Goal: Information Seeking & Learning: Find specific fact

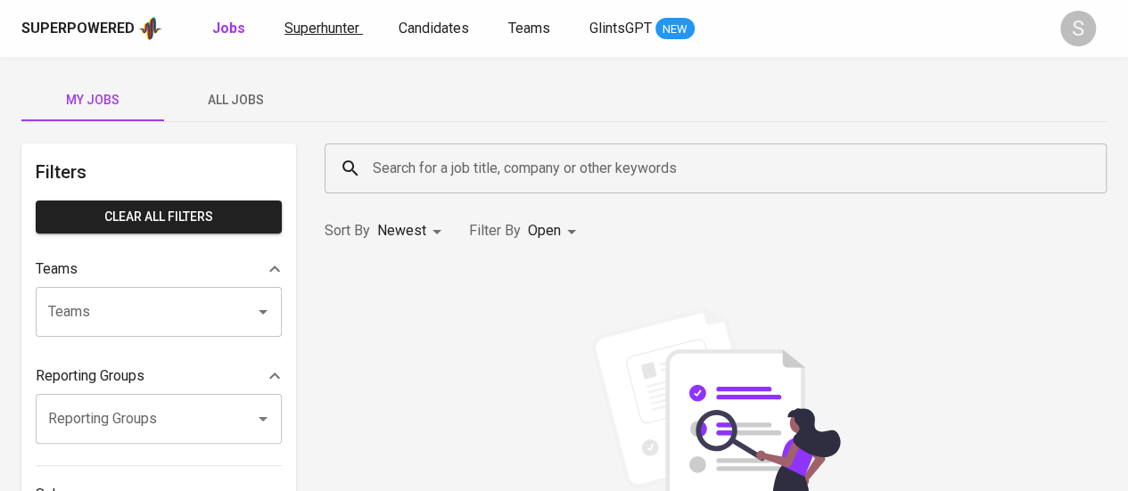
click at [301, 37] on link "Superhunter" at bounding box center [323, 29] width 78 height 22
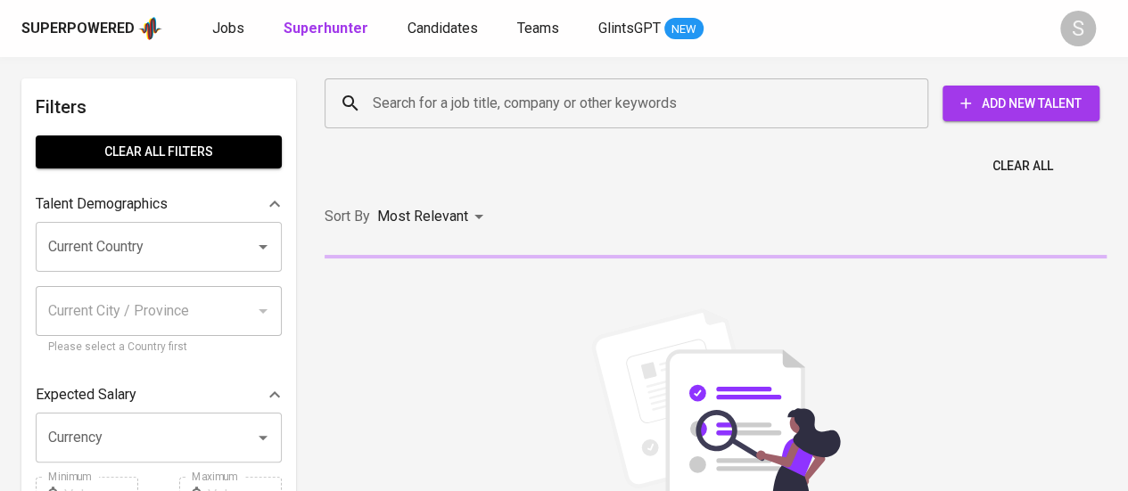
click at [443, 108] on input "Search for a job title, company or other keywords" at bounding box center [630, 103] width 525 height 34
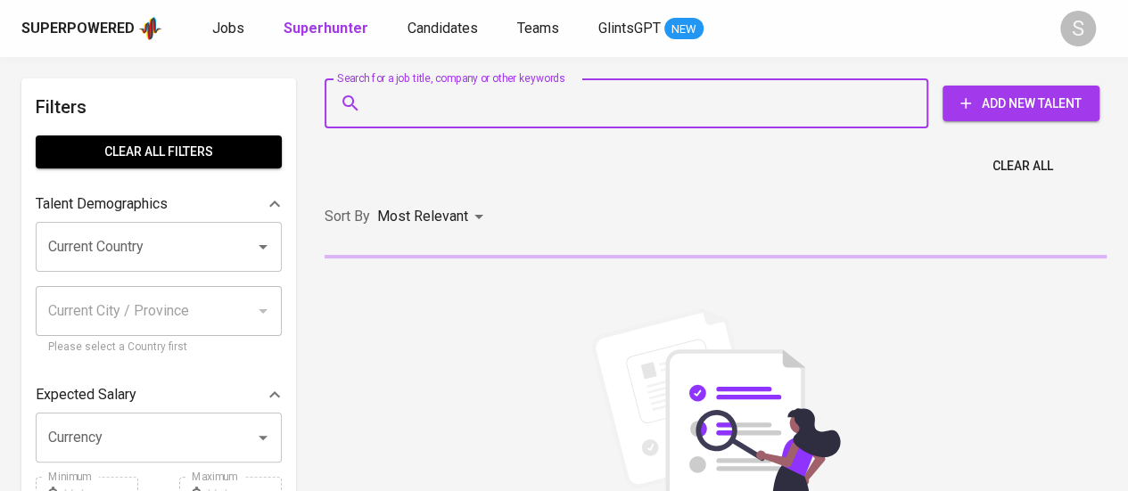
paste input "[EMAIL_ADDRESS][DOMAIN_NAME]"
type input "[EMAIL_ADDRESS][DOMAIN_NAME]"
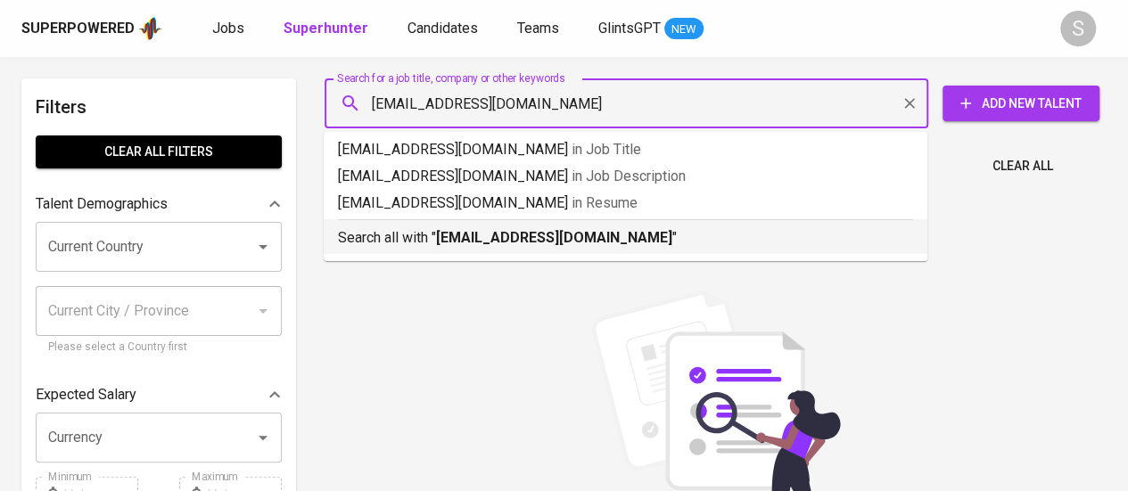
click at [443, 244] on b "[EMAIL_ADDRESS][DOMAIN_NAME]" at bounding box center [554, 237] width 236 height 17
click at [596, 244] on div "Sort By Most Relevant MOST_RELEVANT" at bounding box center [715, 217] width 803 height 54
click at [596, 242] on div "Sort By Most Relevant MOST_RELEVANT" at bounding box center [715, 217] width 803 height 54
click at [583, 242] on div "Sort By Most Relevant MOST_RELEVANT" at bounding box center [715, 217] width 803 height 54
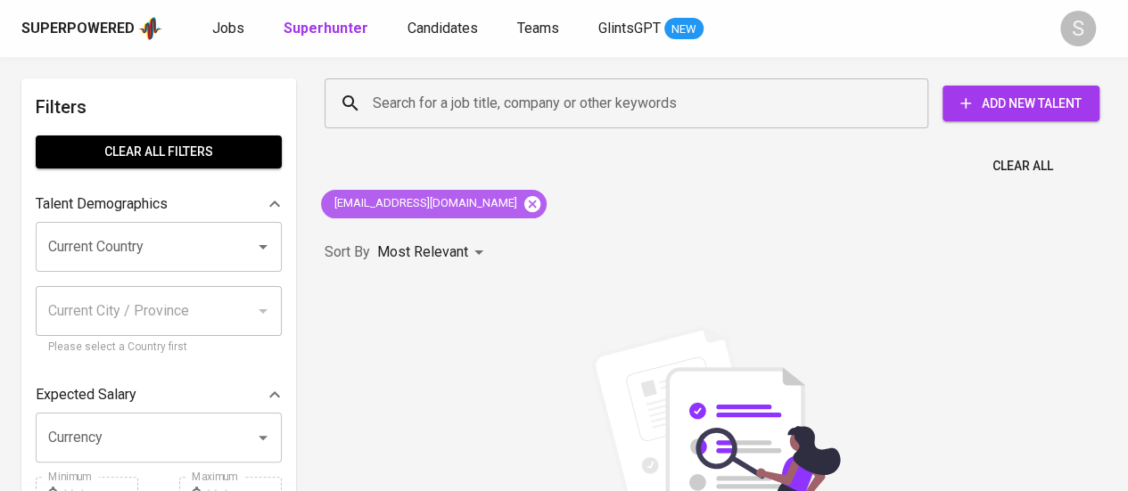
click at [524, 198] on icon at bounding box center [532, 203] width 16 height 16
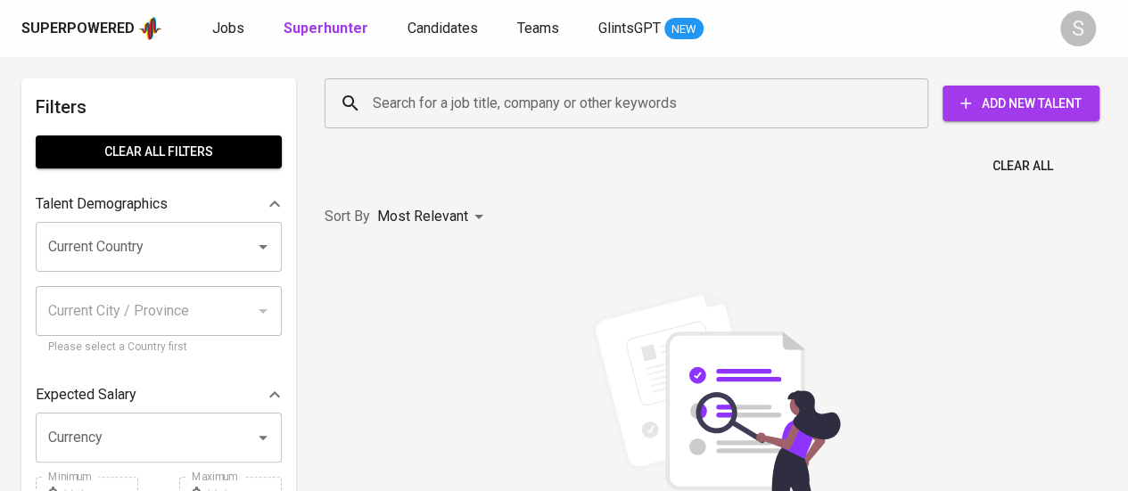
click at [503, 108] on input "Search for a job title, company or other keywords" at bounding box center [630, 103] width 525 height 34
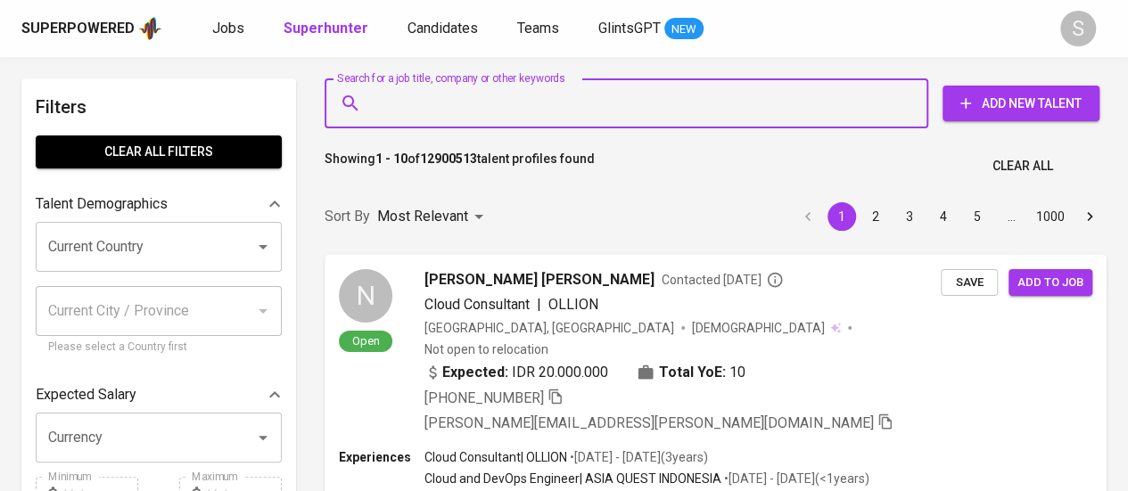
paste input "[EMAIL_ADDRESS][DOMAIN_NAME]"
type input "[EMAIL_ADDRESS][DOMAIN_NAME]"
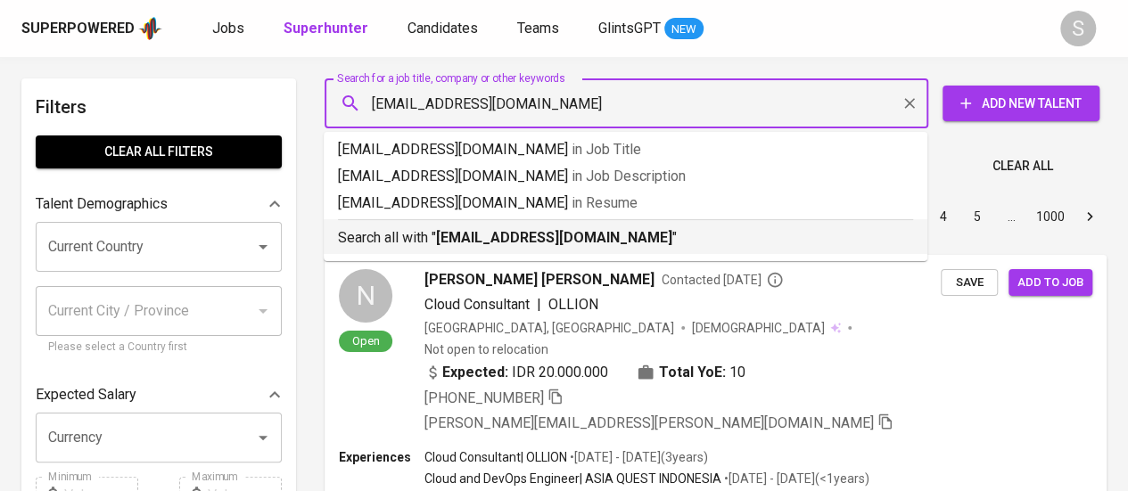
click at [488, 246] on b "[EMAIL_ADDRESS][DOMAIN_NAME]" at bounding box center [554, 237] width 236 height 17
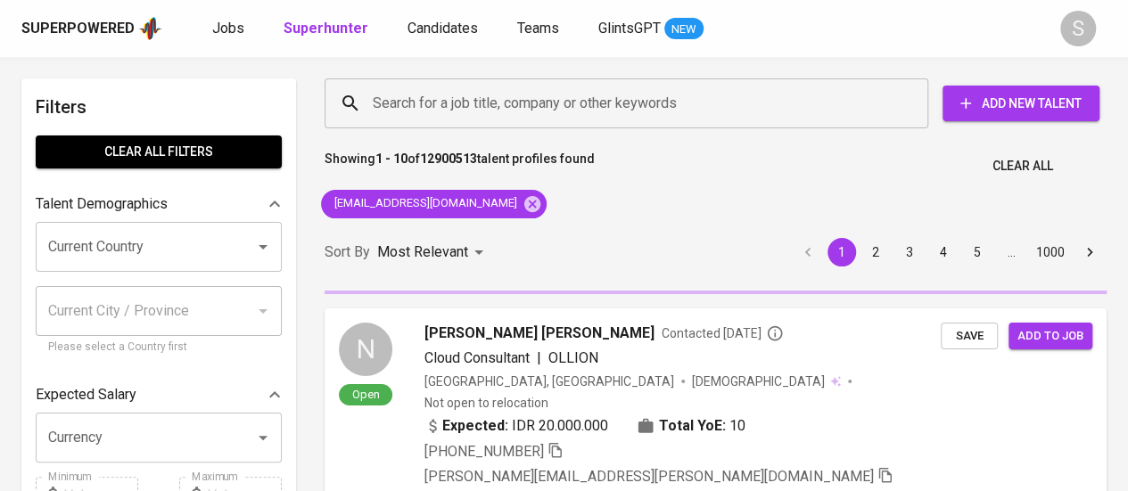
click at [515, 234] on div "Sort By Most Relevant MOST_RELEVANT 1 2 3 4 5 … 1000" at bounding box center [715, 253] width 803 height 54
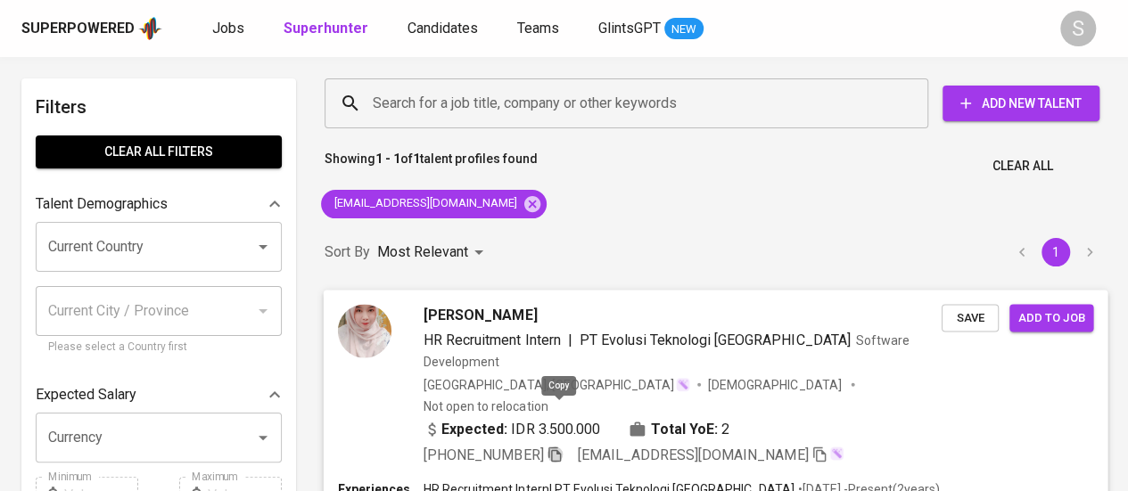
click at [554, 446] on icon "button" at bounding box center [554, 454] width 16 height 16
click at [555, 447] on icon "button" at bounding box center [554, 454] width 12 height 15
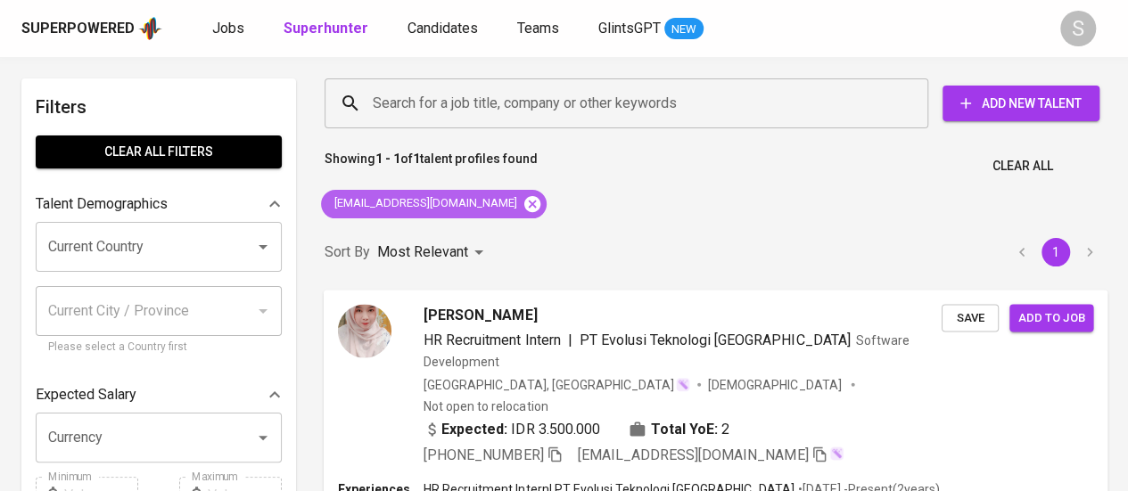
click at [524, 202] on icon at bounding box center [532, 203] width 16 height 16
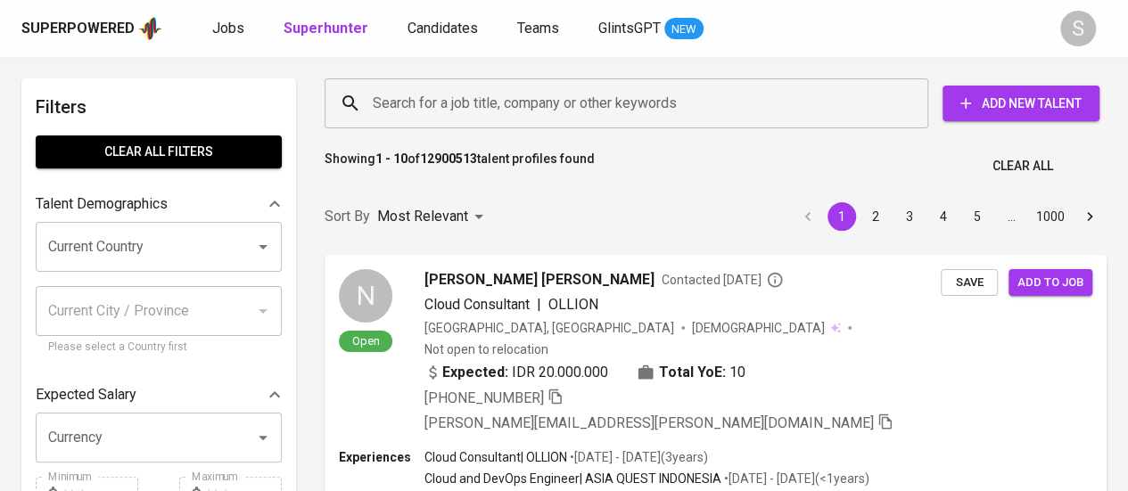
click at [725, 90] on input "Search for a job title, company or other keywords" at bounding box center [630, 103] width 525 height 34
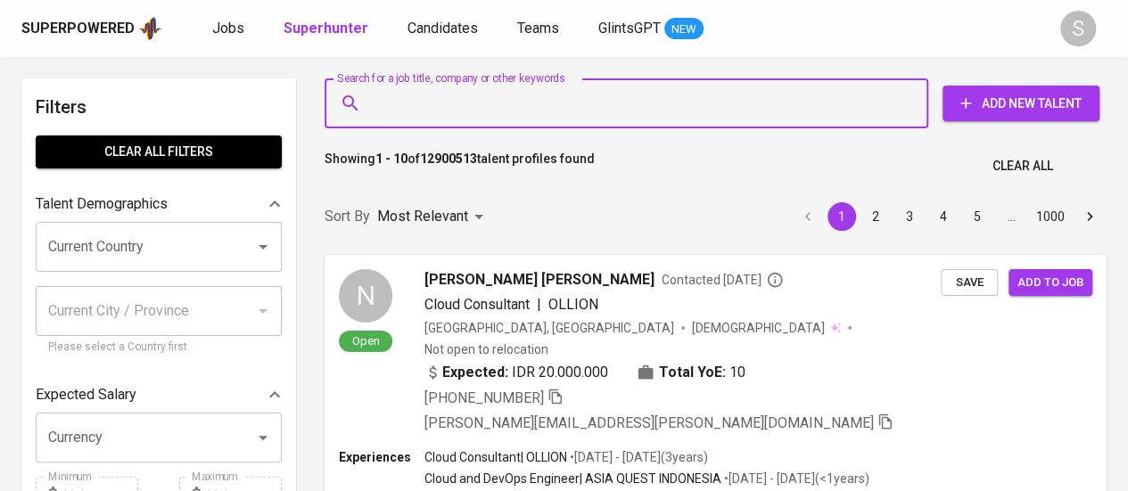
paste input "[EMAIL_ADDRESS][DOMAIN_NAME]"
type input "[EMAIL_ADDRESS][DOMAIN_NAME]"
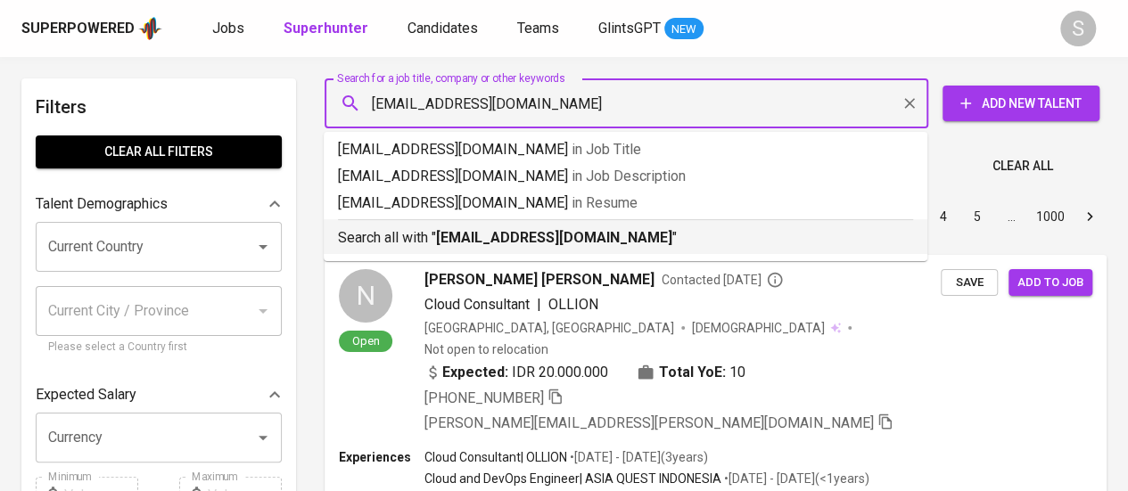
click at [651, 234] on p "Search all with " [EMAIL_ADDRESS][DOMAIN_NAME] "" at bounding box center [625, 237] width 575 height 21
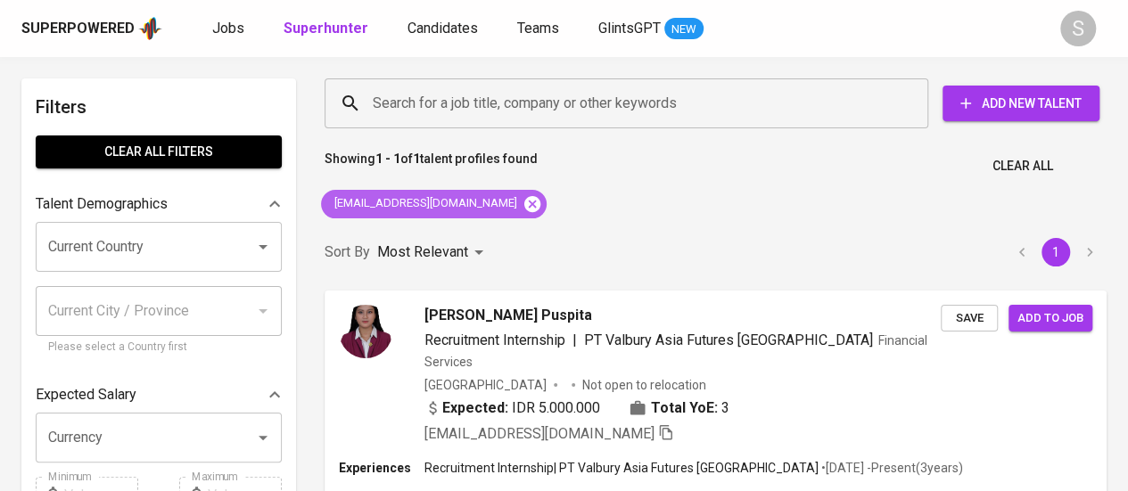
click at [524, 204] on icon at bounding box center [532, 203] width 16 height 16
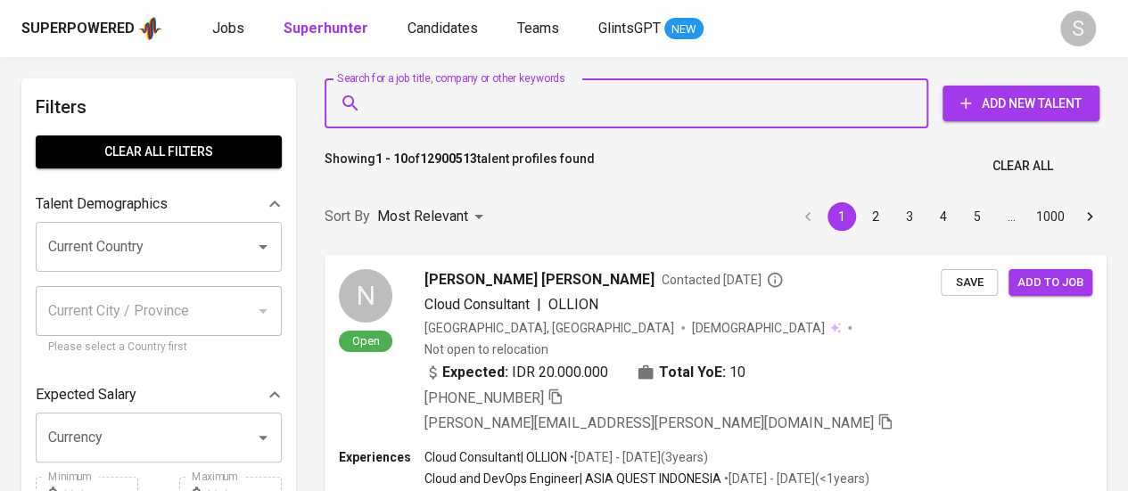
click at [548, 103] on input "Search for a job title, company or other keywords" at bounding box center [630, 103] width 525 height 34
paste input "Azarine Osafitri Noor"
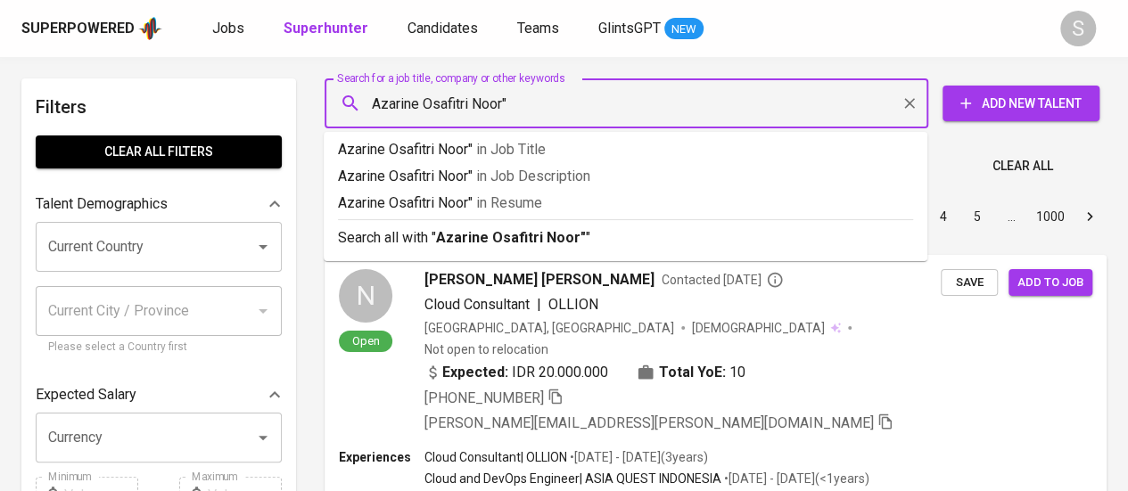
click at [374, 103] on input "Azarine Osafitri Noor"" at bounding box center [630, 103] width 525 height 34
type input ""Azarine Osafitri Noor""
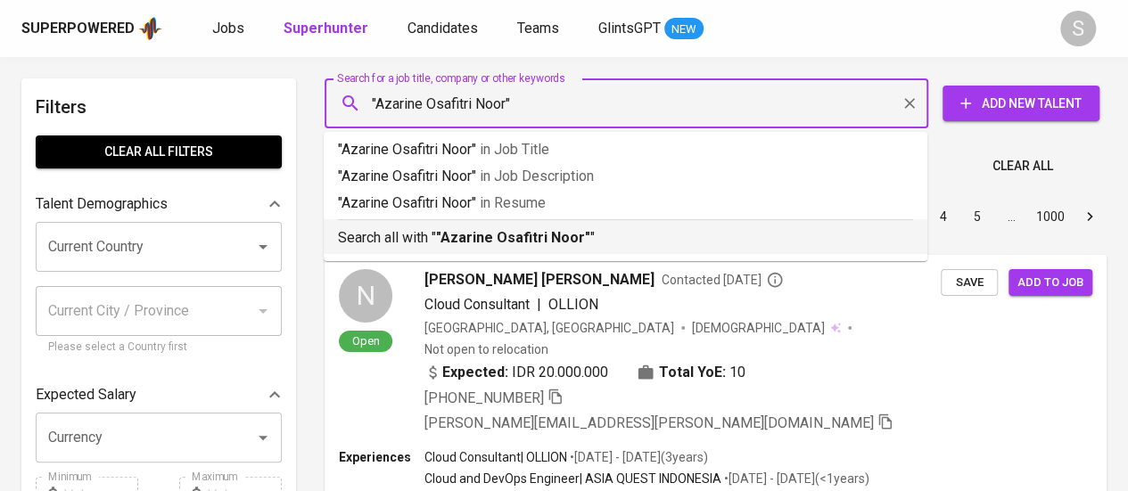
click at [517, 249] on li "Search all with " "Azarine Osafitri Noor" "" at bounding box center [626, 236] width 604 height 35
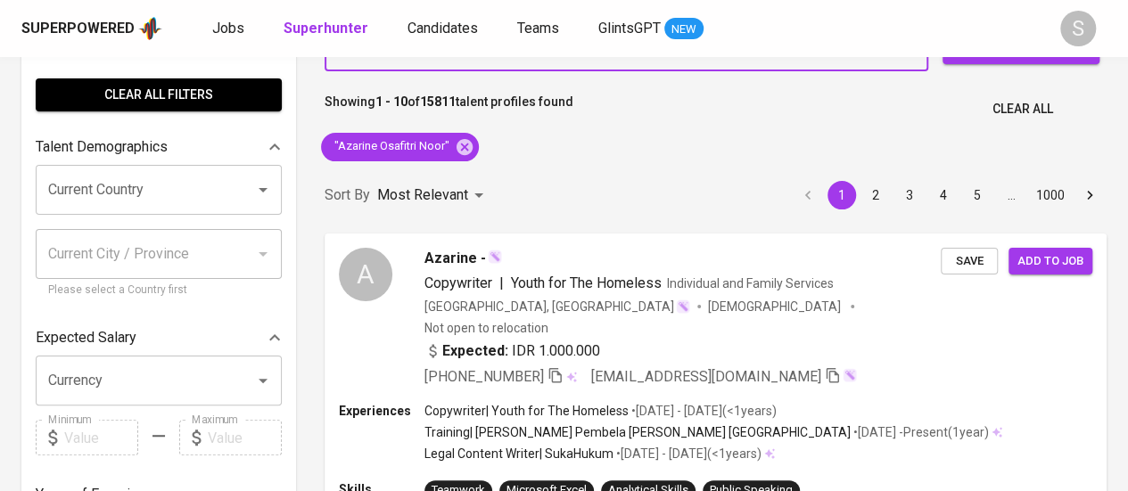
scroll to position [143, 0]
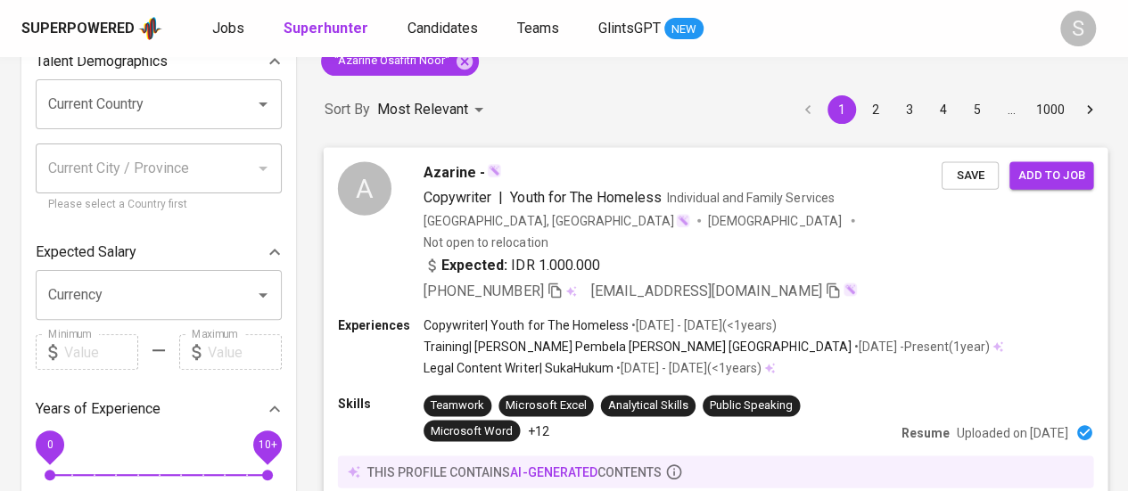
click at [673, 231] on div "Azarine - Copywriter | Youth for The Homeless Individual and Family Services [G…" at bounding box center [682, 231] width 518 height 141
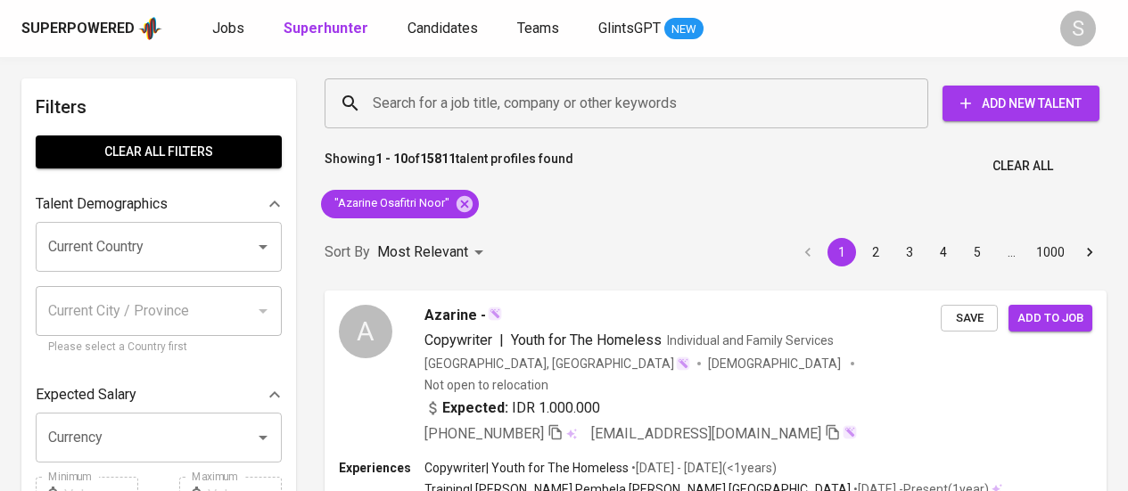
scroll to position [210, 0]
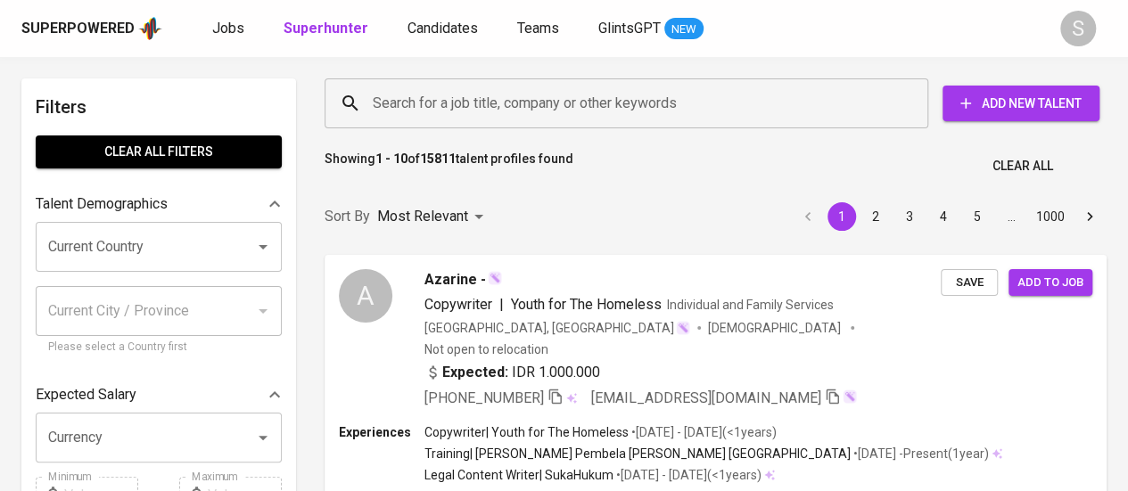
click at [569, 92] on input "Search for a job title, company or other keywords" at bounding box center [630, 103] width 525 height 34
click at [590, 97] on input "Search for a job title, company or other keywords" at bounding box center [630, 103] width 525 height 34
click at [502, 101] on input "Search for a job title, company or other keywords" at bounding box center [630, 103] width 525 height 34
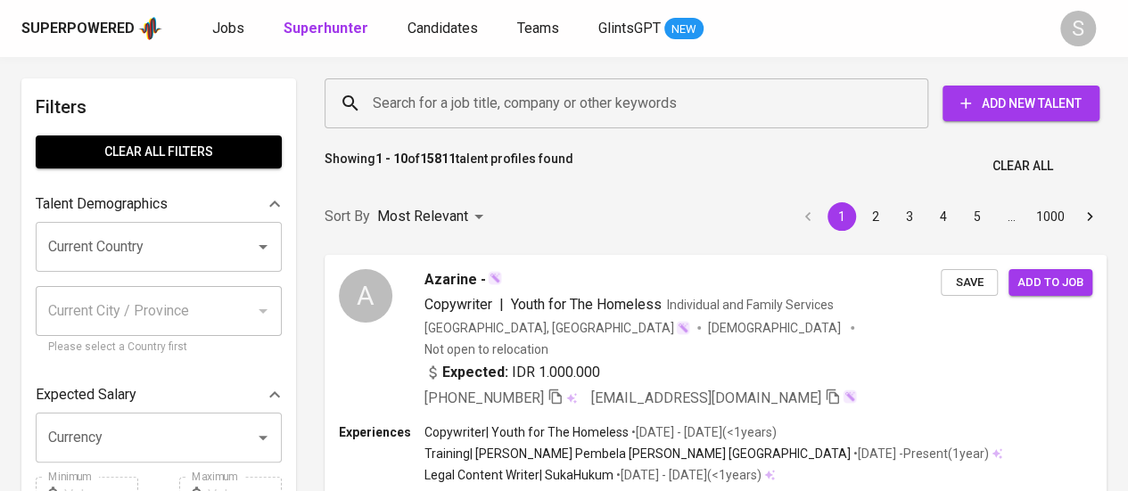
click at [502, 101] on input "Search for a job title, company or other keywords" at bounding box center [630, 103] width 525 height 34
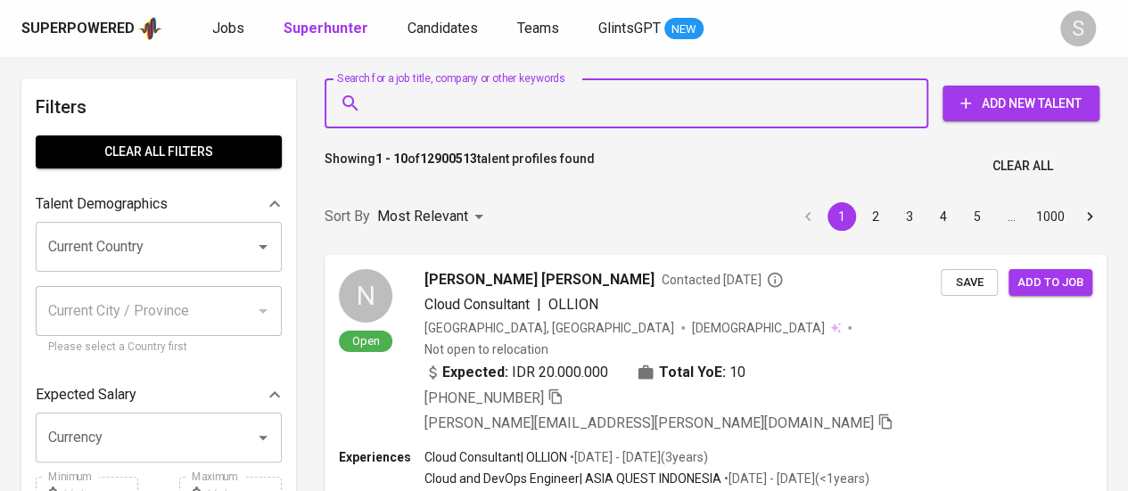
paste input "angelastefanys@yahoo.com"
type input "angelastefanys@yahoo.com"
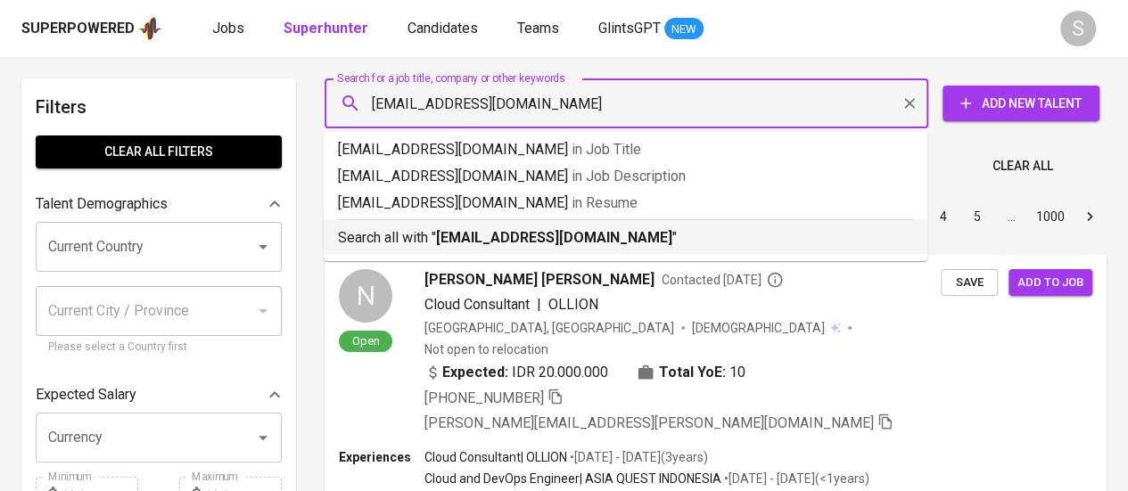
click at [518, 232] on b "angelastefanys@yahoo.com" at bounding box center [554, 237] width 236 height 17
click at [620, 244] on div "Sort By Most Relevant MOST_RELEVANT 1 2 3 4 5 … 1000" at bounding box center [715, 217] width 803 height 54
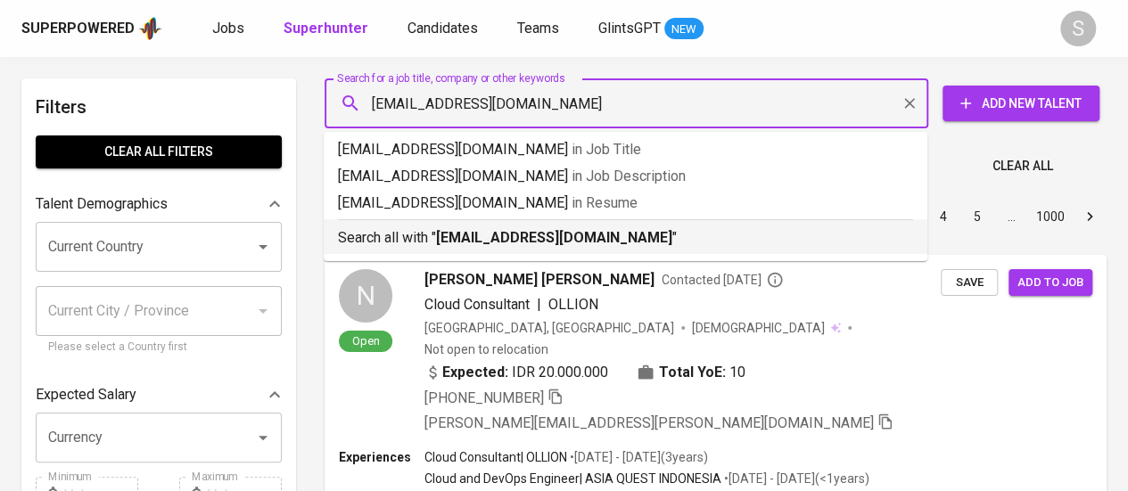
click at [561, 236] on div "Sort By Most Relevant MOST_RELEVANT 1 2 3 4 5 … 1000" at bounding box center [715, 217] width 803 height 54
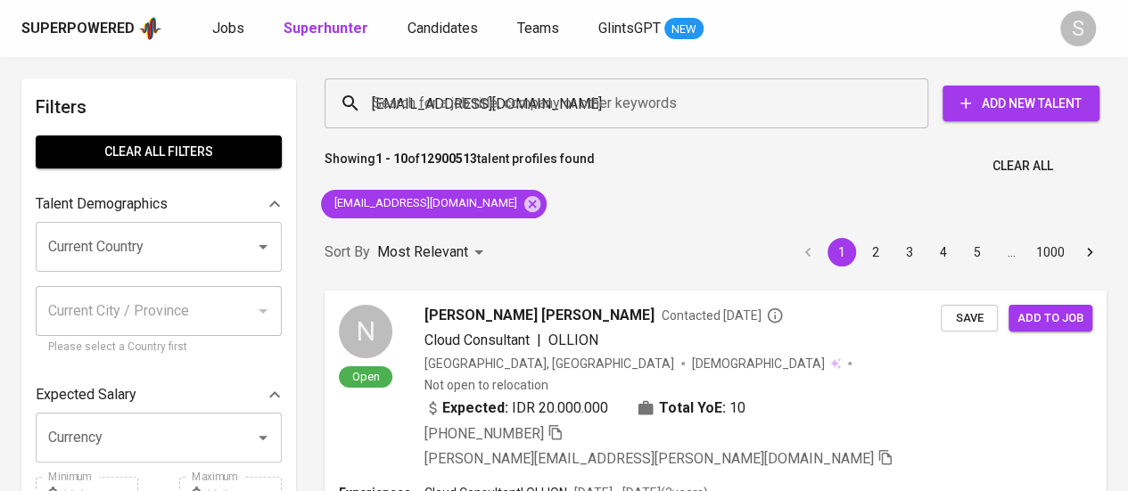
click at [626, 149] on div "Showing 1 - 10 of 12900513 talent profiles found Clear All" at bounding box center [715, 161] width 803 height 44
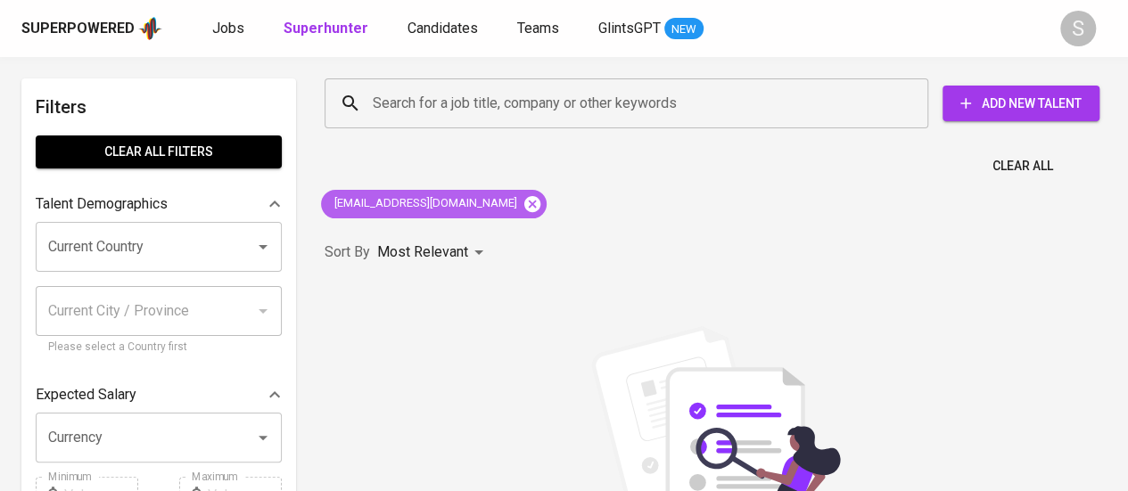
click at [524, 208] on icon at bounding box center [532, 203] width 16 height 16
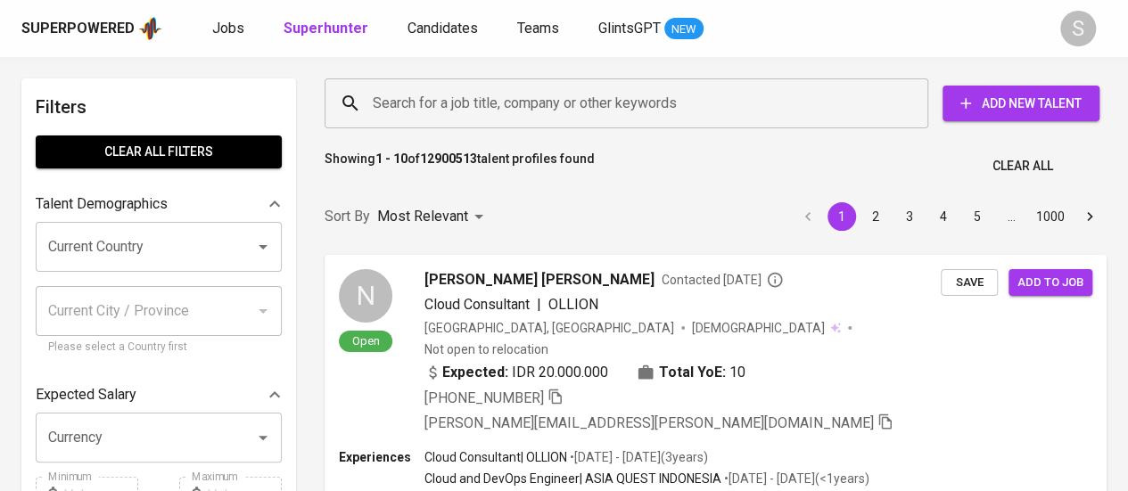
click at [503, 110] on input "Search for a job title, company or other keywords" at bounding box center [630, 103] width 525 height 34
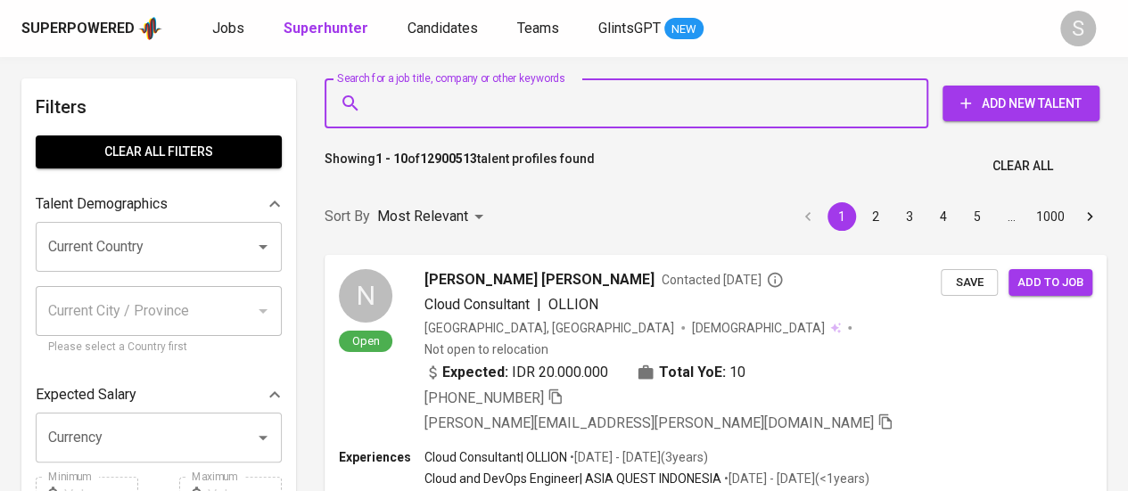
paste input "regincnty@gmail.com"
type input "regincnty@gmail.com"
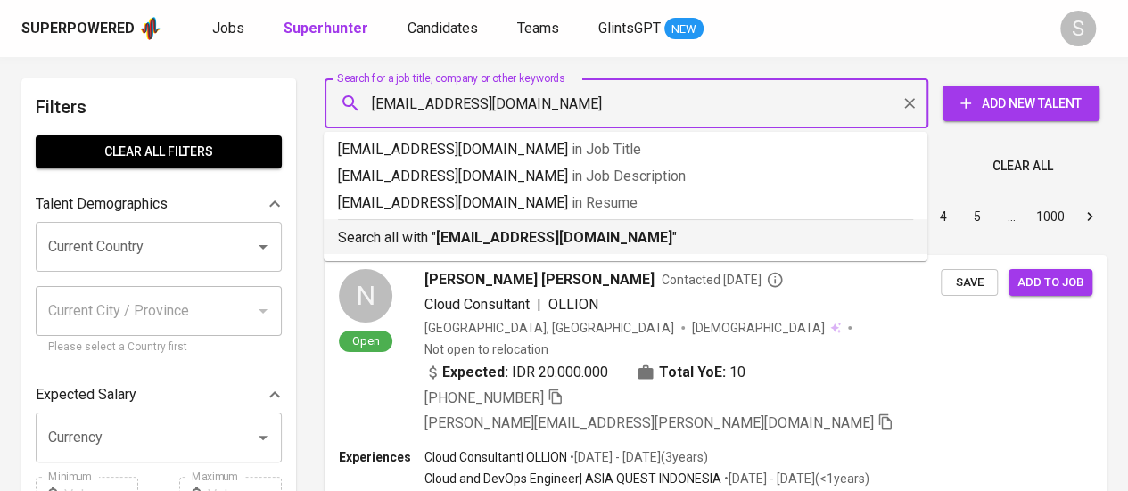
click at [505, 231] on b "regincnty@gmail.com" at bounding box center [554, 237] width 236 height 17
click at [537, 237] on div "Sort By Most Relevant MOST_RELEVANT 1 2 3 4 5 … 1000" at bounding box center [715, 217] width 803 height 54
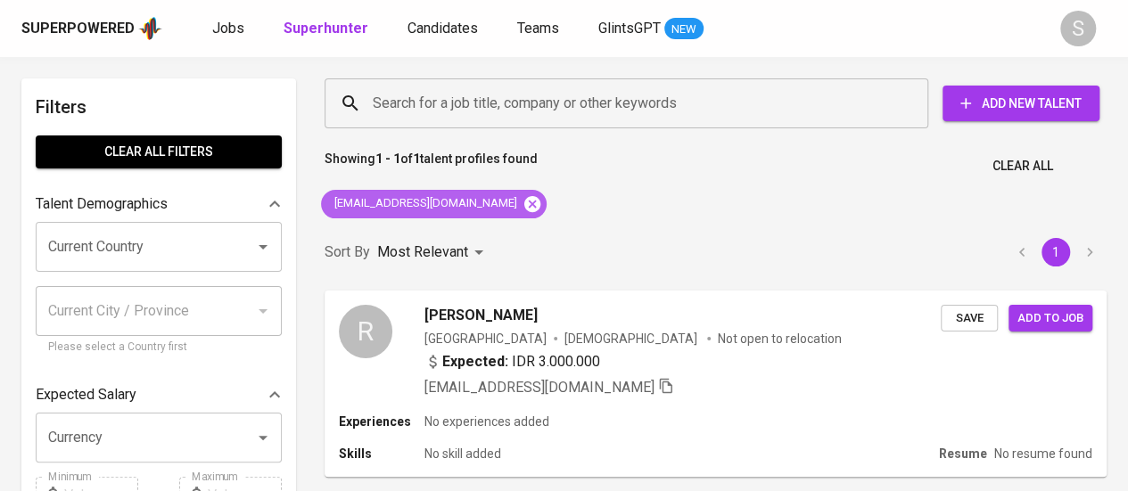
click at [522, 202] on icon at bounding box center [532, 204] width 20 height 20
